Goal: Find contact information: Find contact information

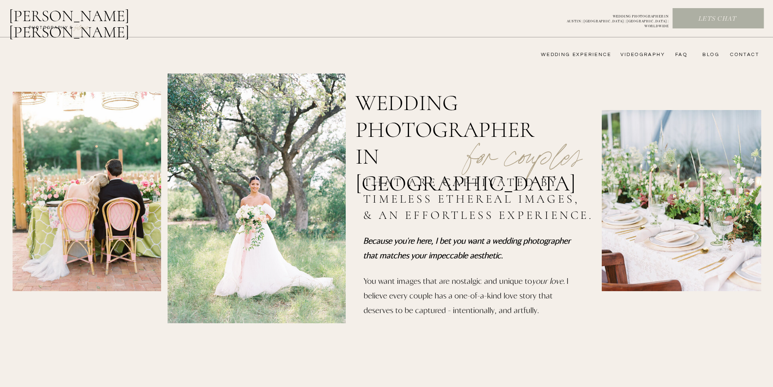
click at [712, 19] on p "Lets chat" at bounding box center [717, 19] width 89 height 9
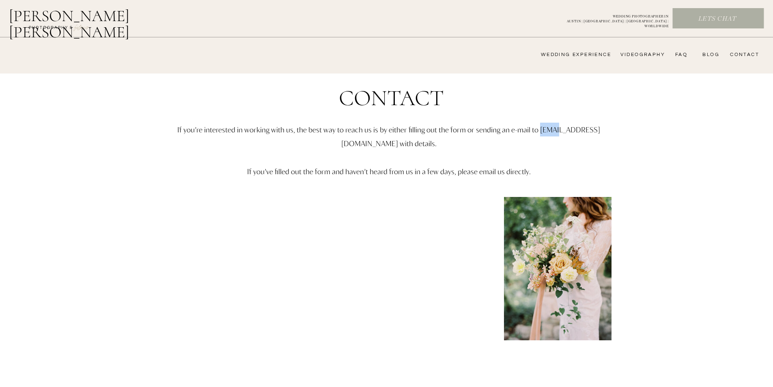
drag, startPoint x: 312, startPoint y: 144, endPoint x: 414, endPoint y: 145, distance: 102.3
click at [414, 145] on p "If you’re interested in working with us, the best way to reach us is by either …" at bounding box center [389, 165] width 474 height 84
click at [431, 155] on p "If you’re interested in working with us, the best way to reach us is by either …" at bounding box center [389, 165] width 474 height 84
drag, startPoint x: 427, startPoint y: 143, endPoint x: 286, endPoint y: 144, distance: 140.4
click at [286, 144] on p "If you’re interested in working with us, the best way to reach us is by either …" at bounding box center [389, 165] width 474 height 84
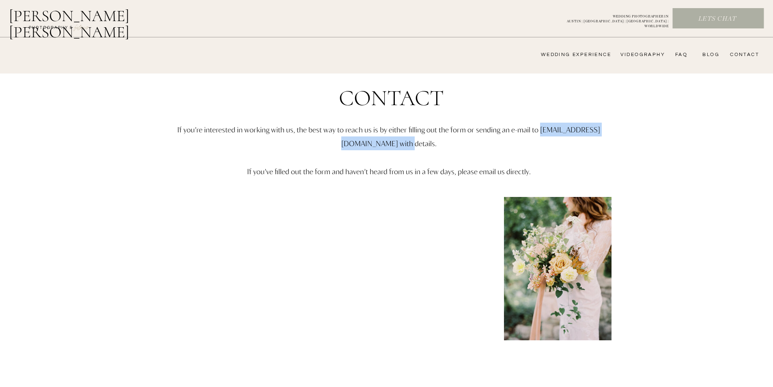
copy p "[EMAIL_ADDRESS][DOMAIN_NAME]"
